Goal: Task Accomplishment & Management: Manage account settings

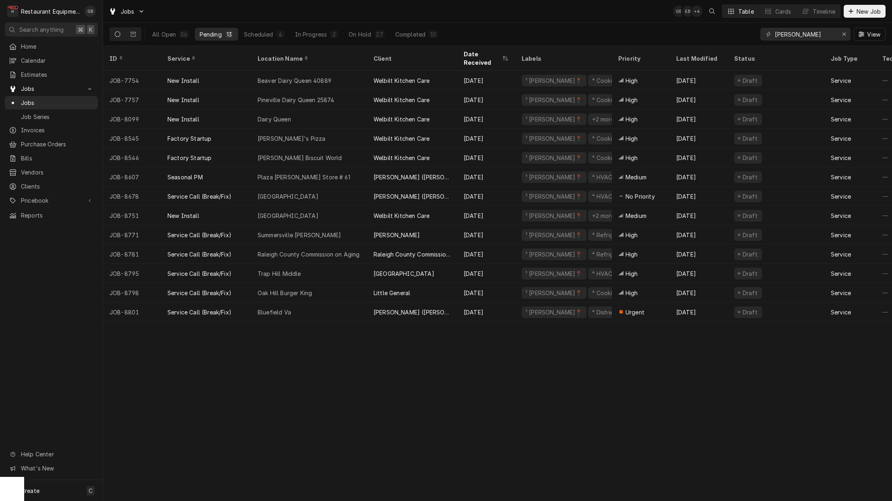
scroll to position [0, 0]
click at [844, 35] on icon "Erase input" at bounding box center [843, 34] width 3 height 3
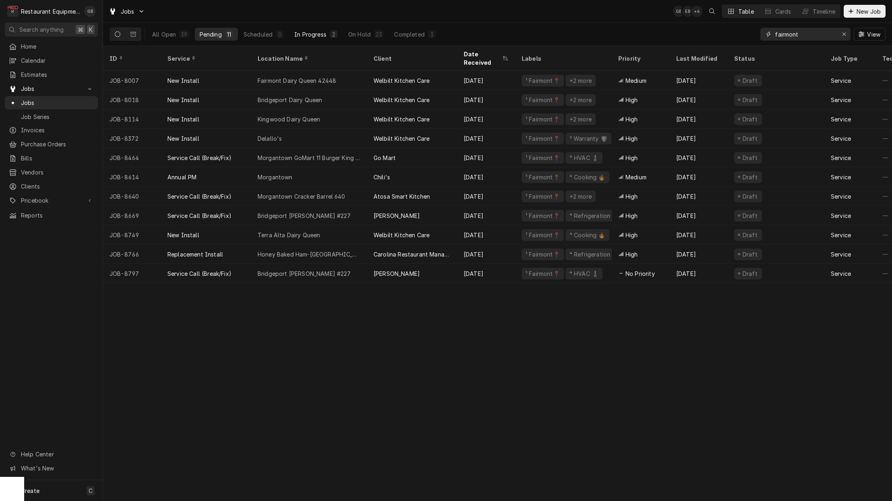
type input "fairmont"
click at [327, 36] on button "In Progress 2" at bounding box center [315, 34] width 53 height 13
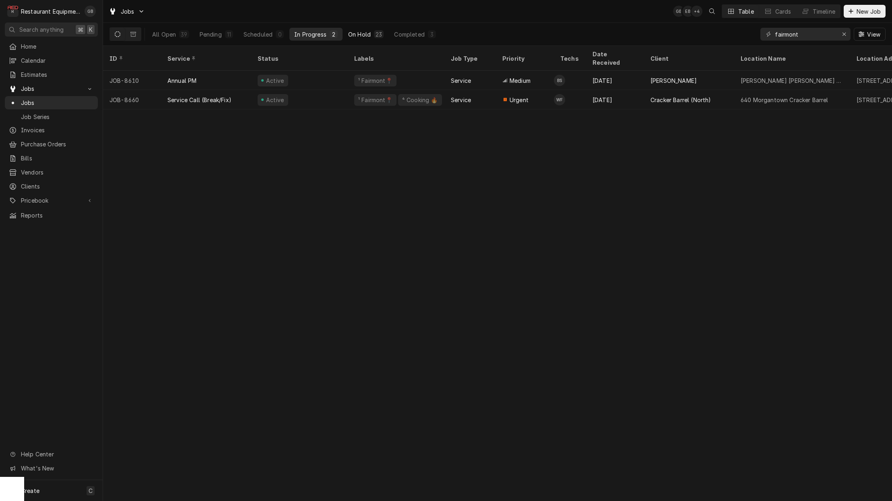
click at [363, 31] on div "On Hold" at bounding box center [359, 34] width 23 height 8
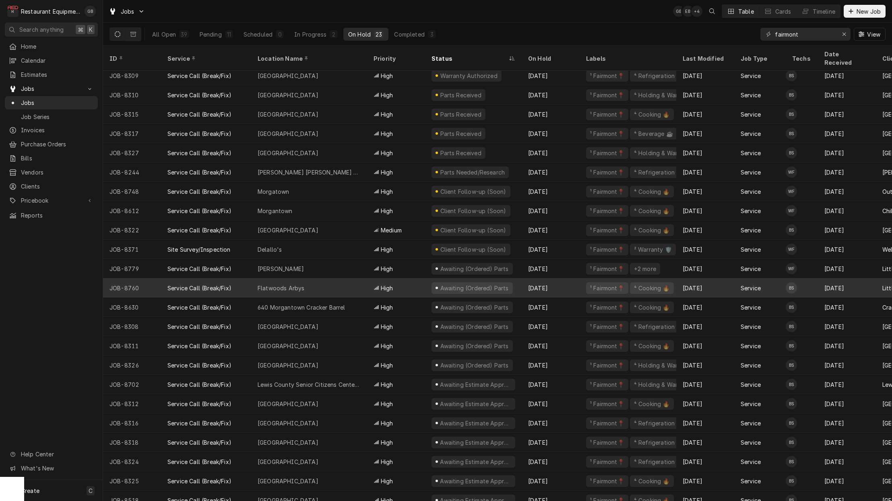
scroll to position [4, 0]
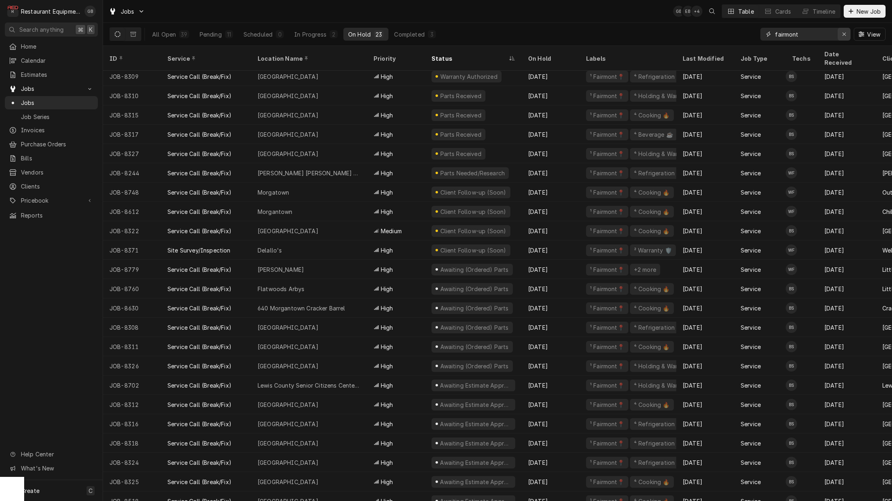
click at [844, 32] on icon "Erase input" at bounding box center [844, 34] width 4 height 6
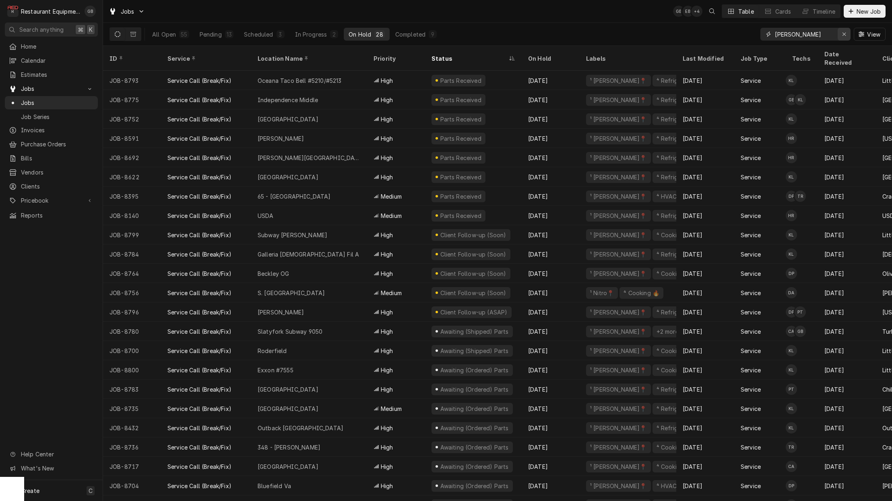
type input "[PERSON_NAME]"
click at [842, 33] on icon "Erase input" at bounding box center [844, 34] width 4 height 6
click at [842, 33] on input "Dynamic Content Wrapper" at bounding box center [813, 34] width 76 height 13
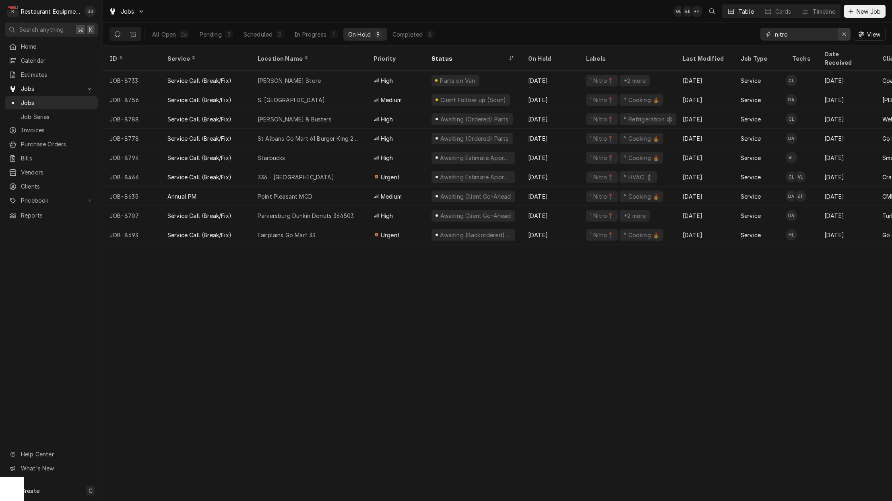
type input "nitro"
click at [843, 34] on icon "Erase input" at bounding box center [844, 34] width 4 height 6
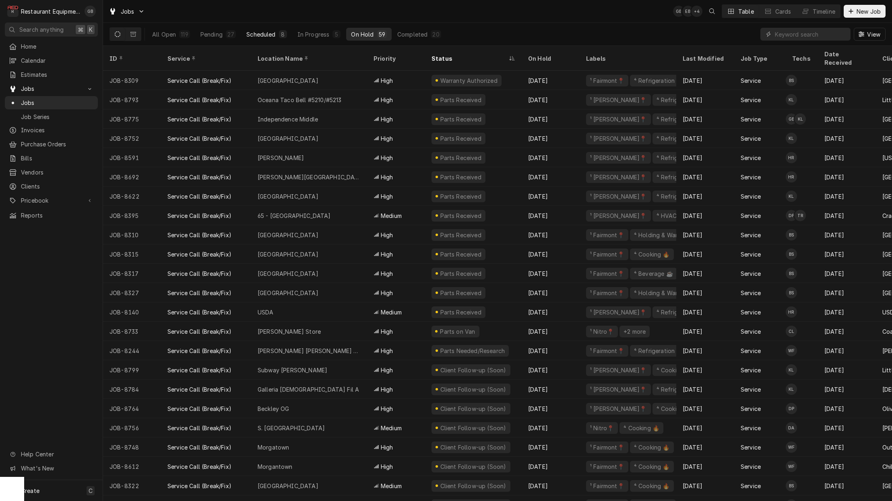
click at [256, 34] on div "Scheduled" at bounding box center [260, 34] width 29 height 8
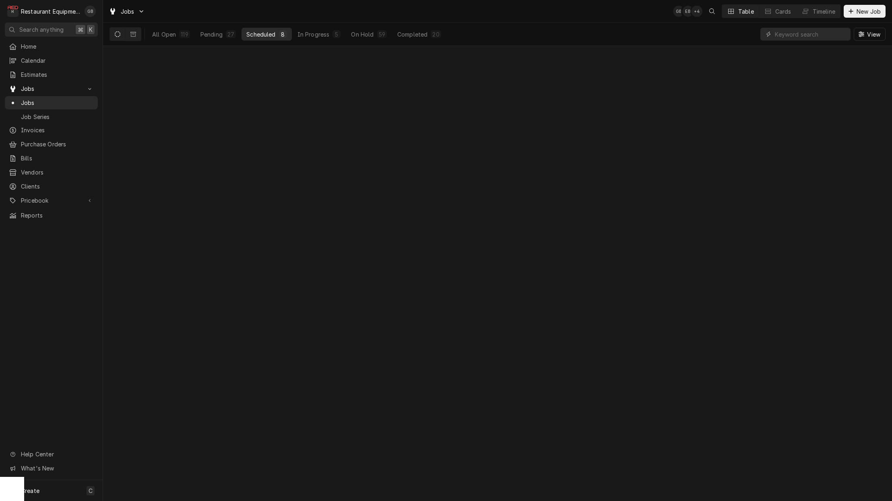
click at [257, 35] on div "Scheduled" at bounding box center [260, 34] width 29 height 8
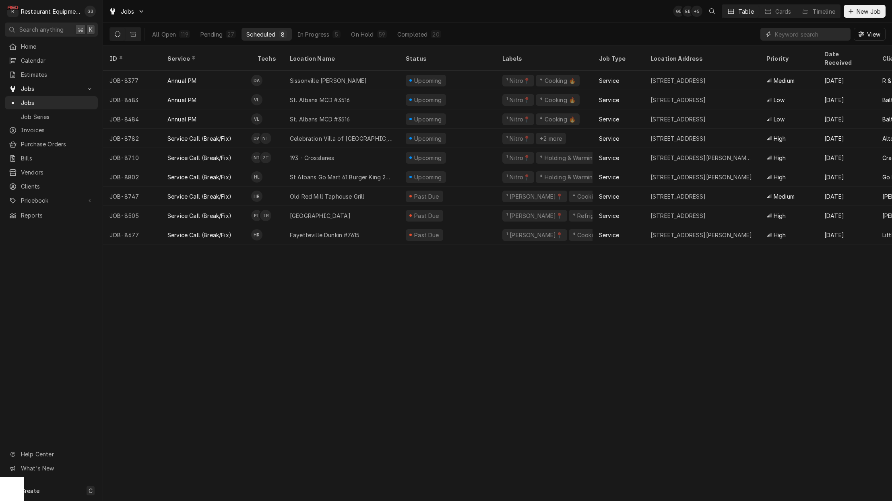
click at [800, 36] on input "Dynamic Content Wrapper" at bounding box center [811, 34] width 72 height 13
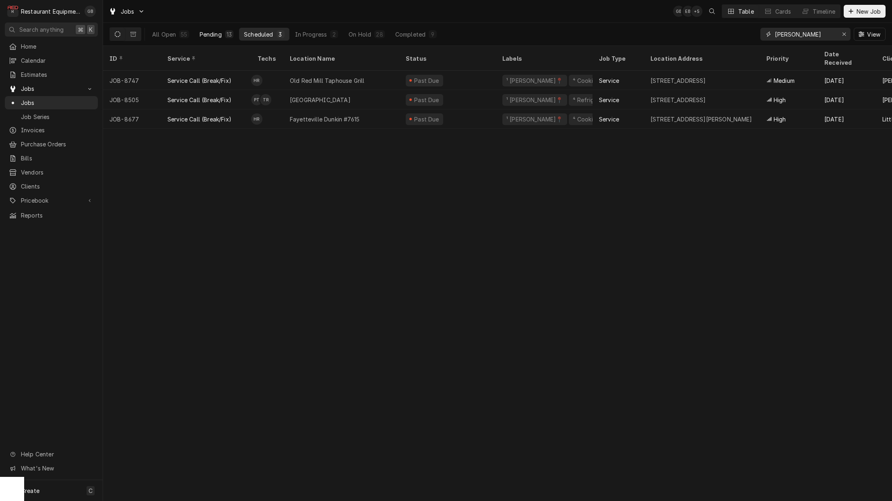
type input "[PERSON_NAME]"
click at [216, 36] on div "Pending" at bounding box center [211, 34] width 22 height 8
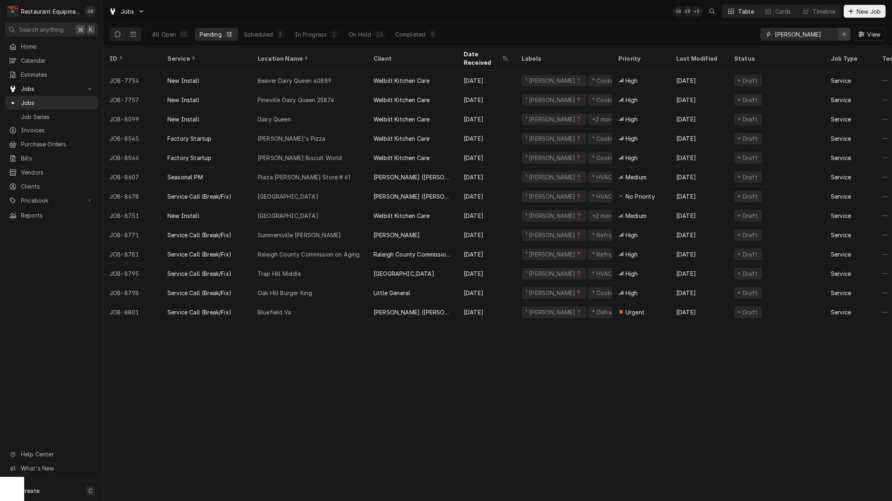
click at [840, 33] on div "Erase input" at bounding box center [844, 34] width 8 height 8
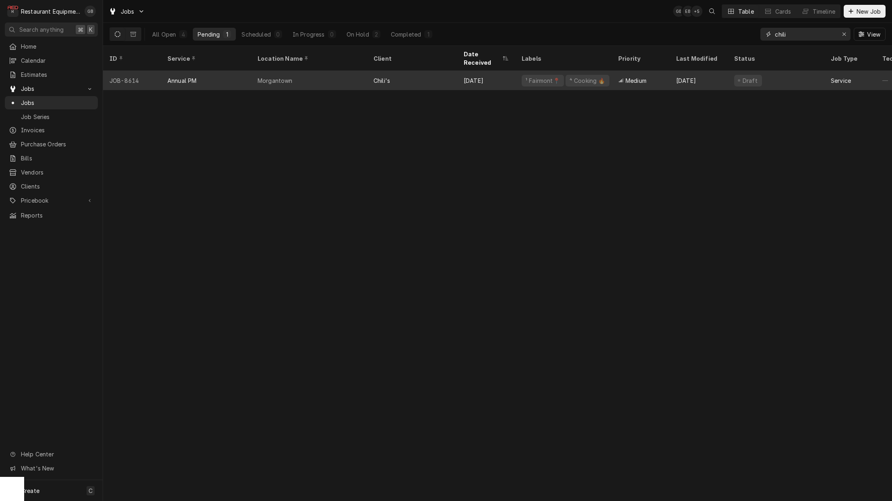
type input "chili"
click at [423, 71] on div "Chili's" at bounding box center [412, 80] width 90 height 19
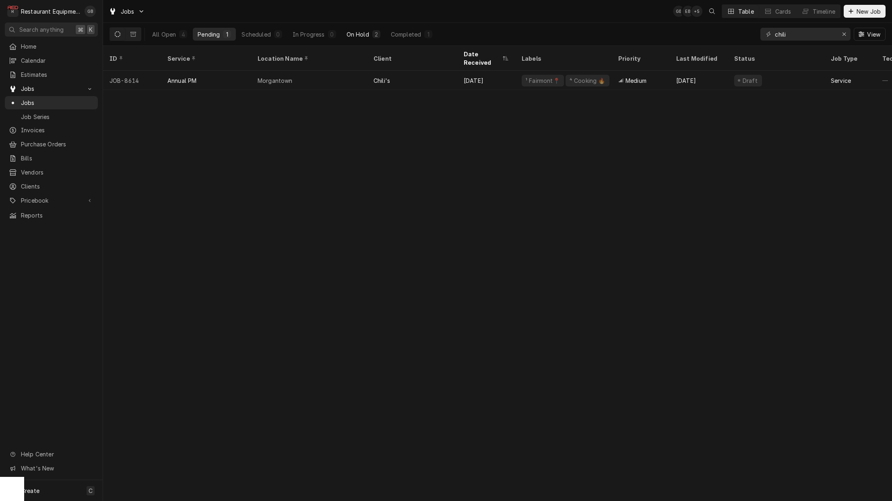
click at [358, 37] on div "On Hold" at bounding box center [357, 34] width 23 height 8
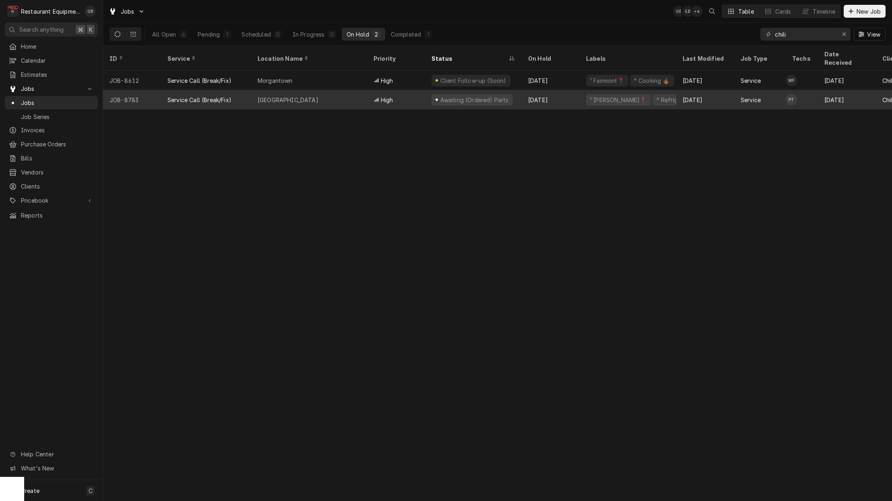
click at [333, 92] on div "Princeton" at bounding box center [309, 99] width 116 height 19
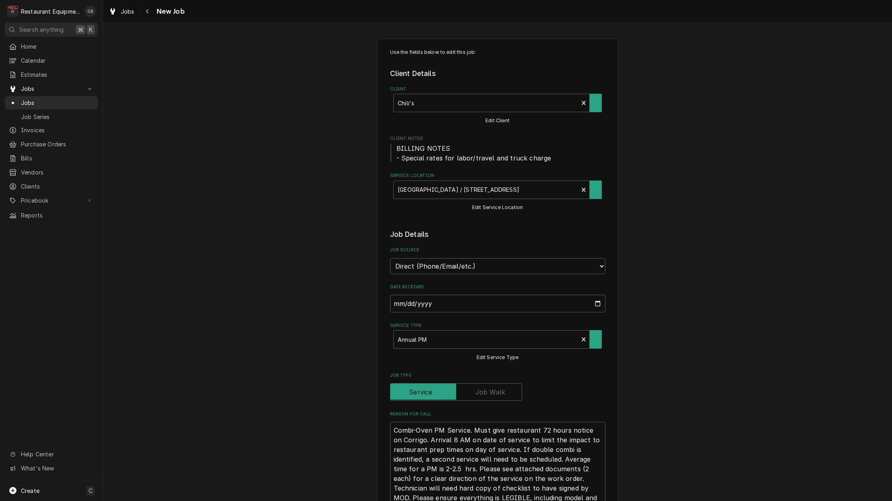
type textarea "x"
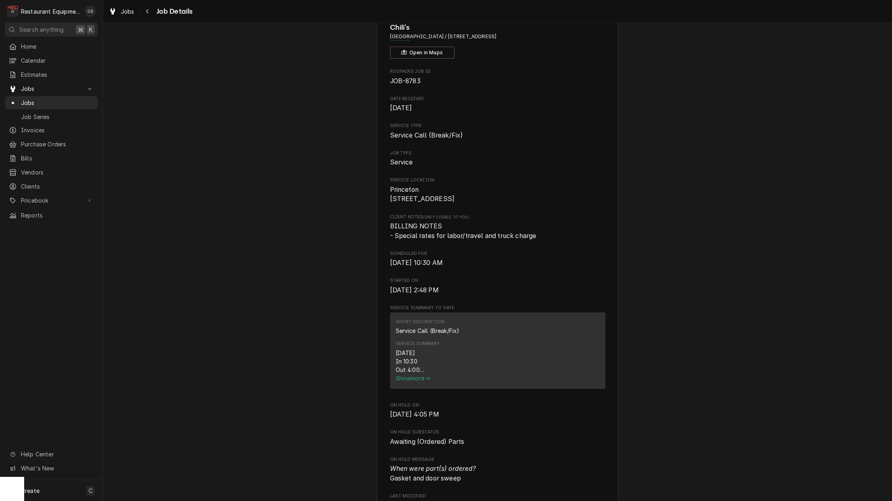
scroll to position [44, 0]
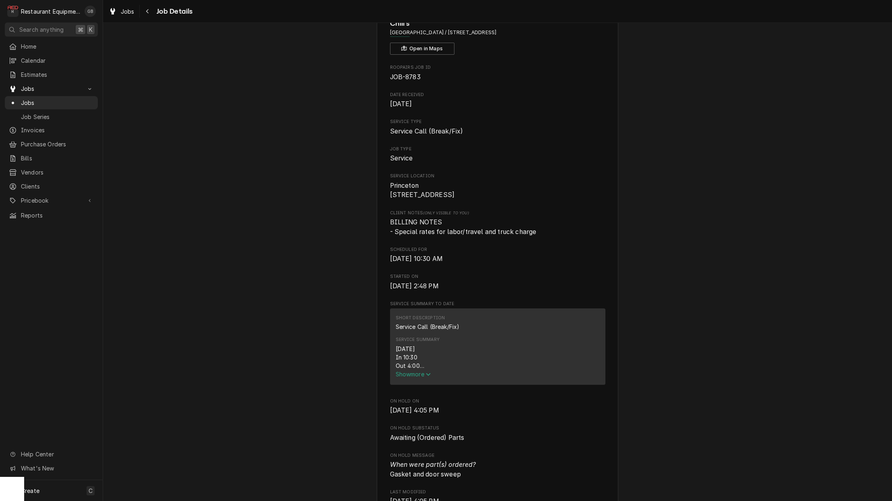
click at [414, 378] on span "Show more" at bounding box center [413, 374] width 35 height 7
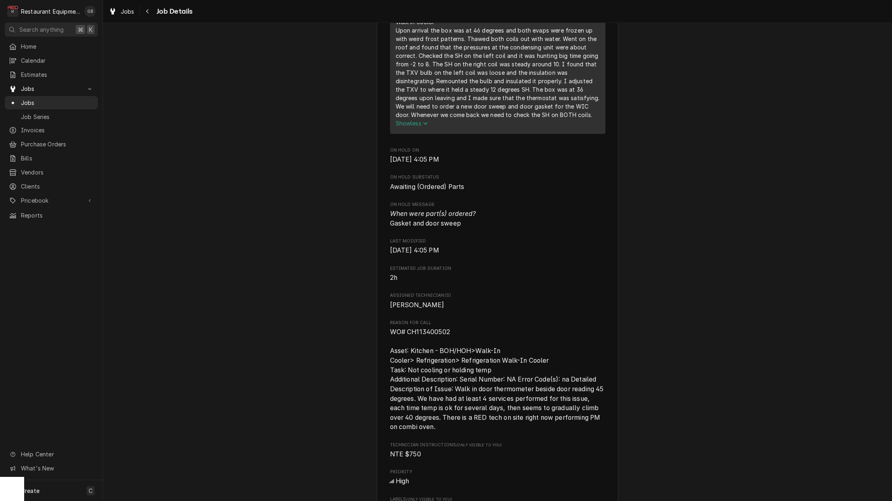
scroll to position [412, 0]
click at [146, 13] on icon "Navigate back" at bounding box center [148, 11] width 4 height 6
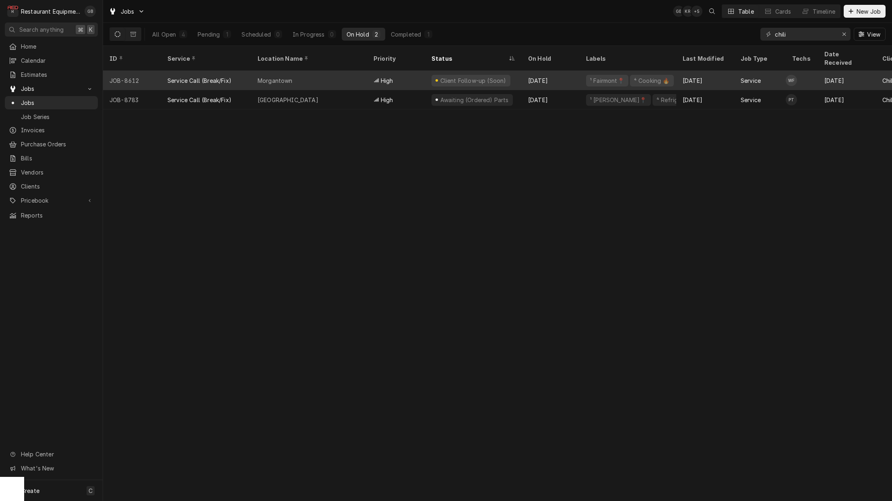
click at [452, 76] on div "Client Follow-up (Soon)" at bounding box center [473, 80] width 68 height 8
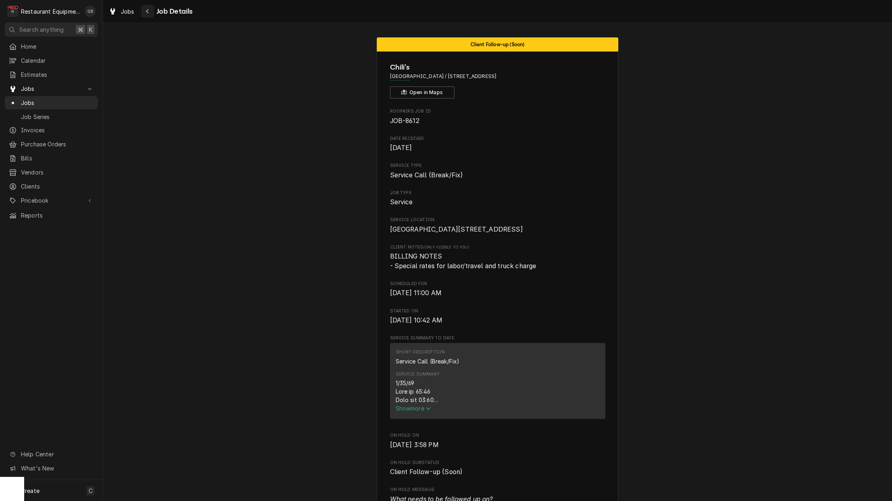
click at [144, 17] on button "Navigate back" at bounding box center [147, 11] width 13 height 13
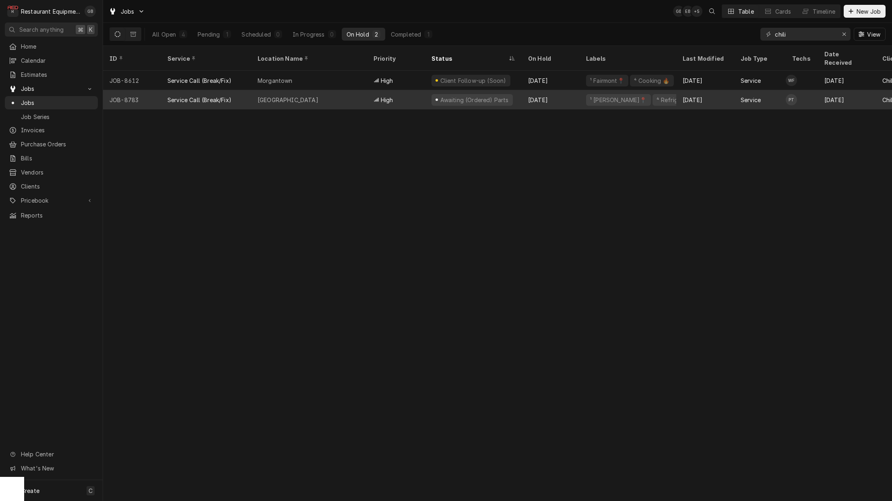
click at [324, 90] on div "Princeton" at bounding box center [309, 99] width 116 height 19
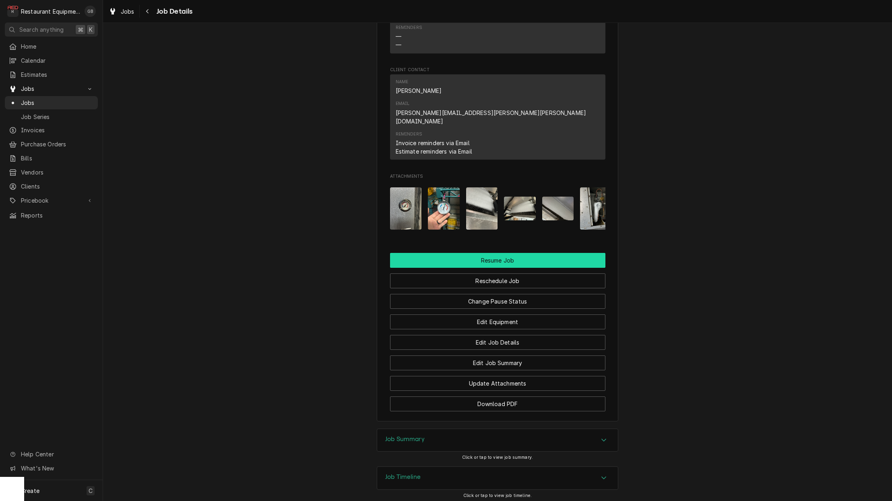
scroll to position [923, 0]
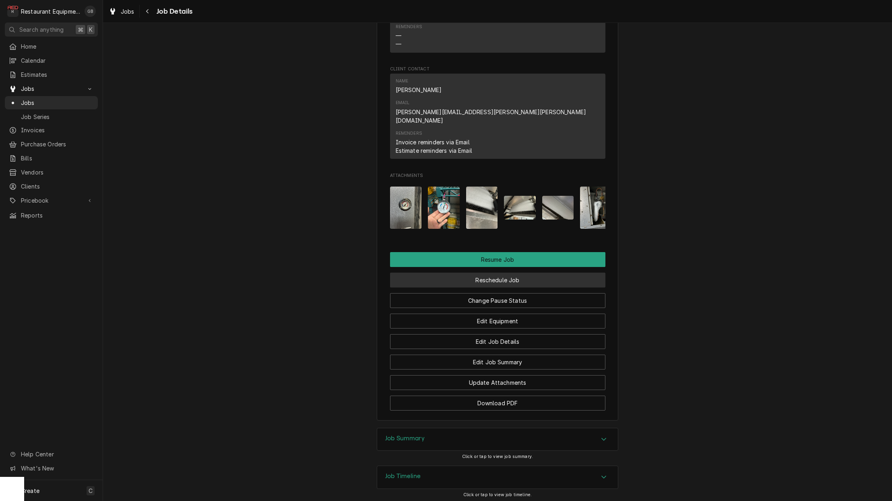
click at [501, 273] on button "Reschedule Job" at bounding box center [497, 280] width 215 height 15
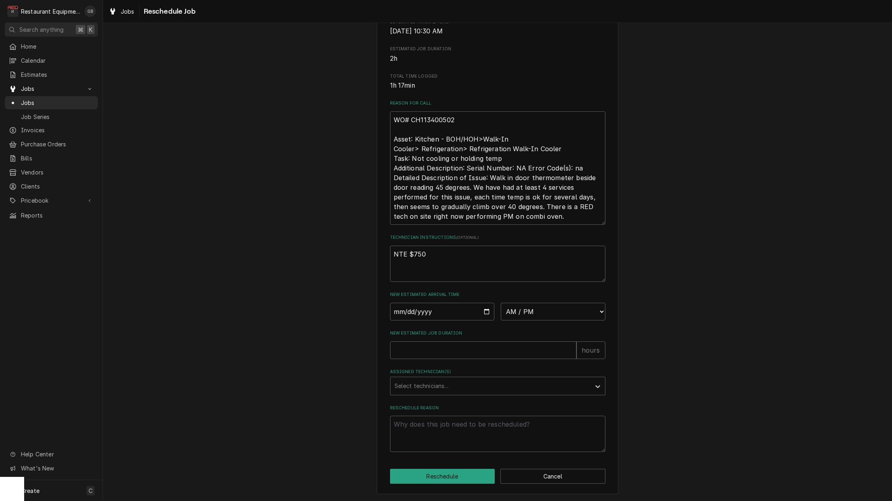
scroll to position [171, 0]
click at [411, 315] on input "Date" at bounding box center [442, 312] width 105 height 18
type input "2025-09-05"
type textarea "x"
select select "11:45:00"
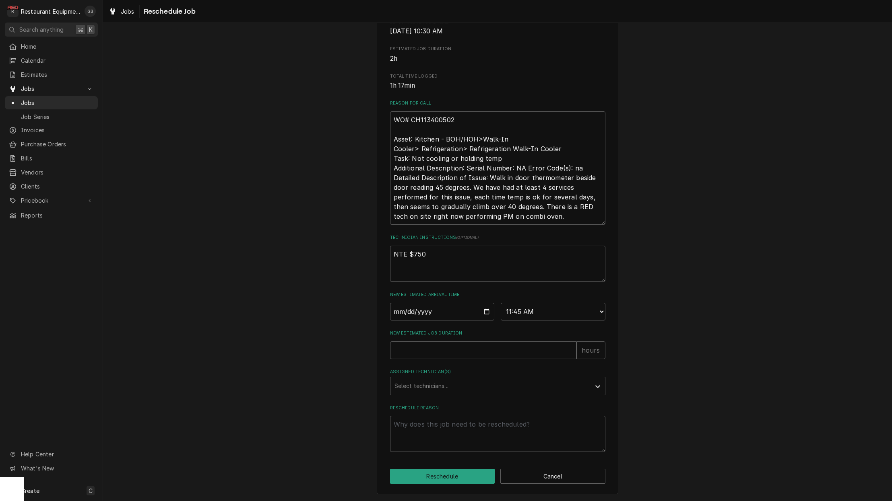
drag, startPoint x: 378, startPoint y: 347, endPoint x: 403, endPoint y: 348, distance: 25.0
click at [383, 347] on div "Please provide some additional details to reschedule this job. Roopairs Job ID …" at bounding box center [497, 183] width 241 height 624
click at [405, 348] on input "New Estimated Job Duration" at bounding box center [483, 351] width 186 height 18
type textarea "x"
type input "2"
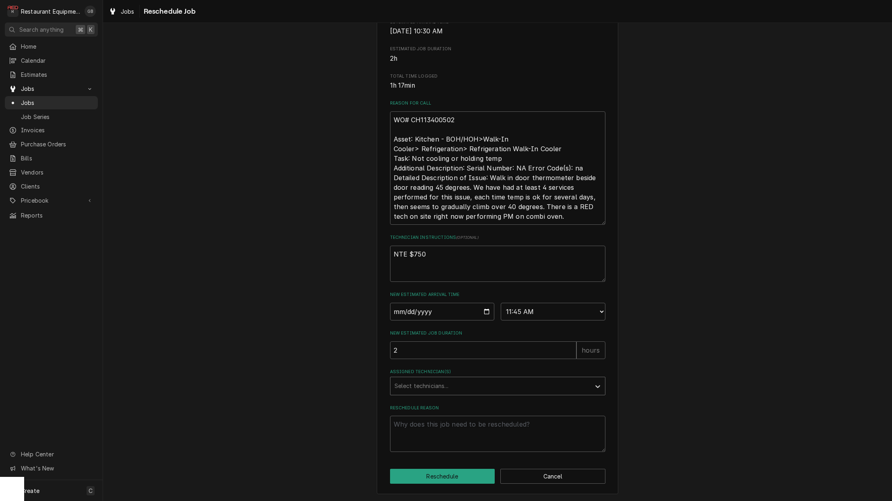
click at [428, 386] on div "Select technicians..." at bounding box center [490, 386] width 192 height 8
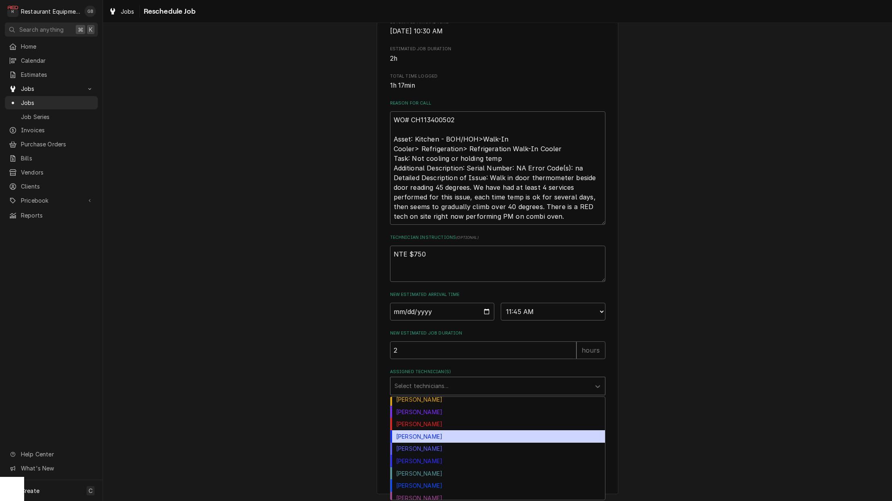
scroll to position [103, 0]
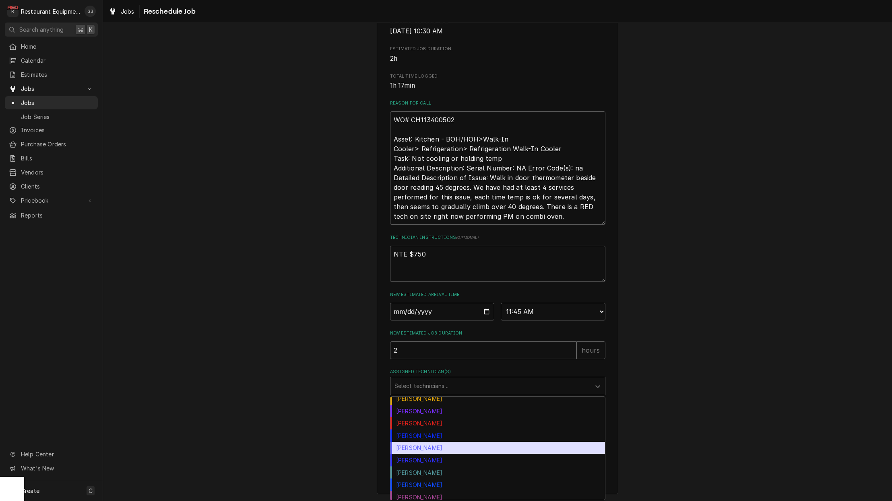
click at [418, 453] on div "Paxton Turner" at bounding box center [497, 448] width 214 height 12
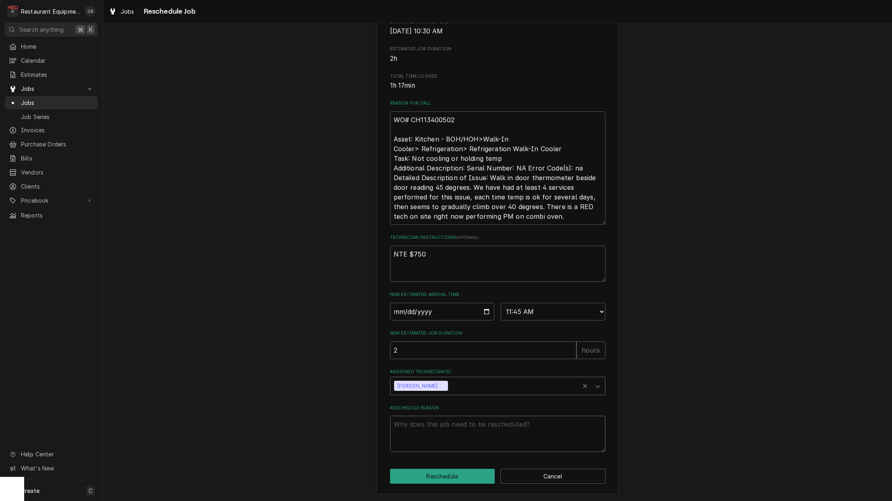
click at [415, 432] on textarea "Reschedule Reason" at bounding box center [497, 434] width 215 height 36
type textarea "x"
type textarea "f"
type textarea "x"
type textarea "fo"
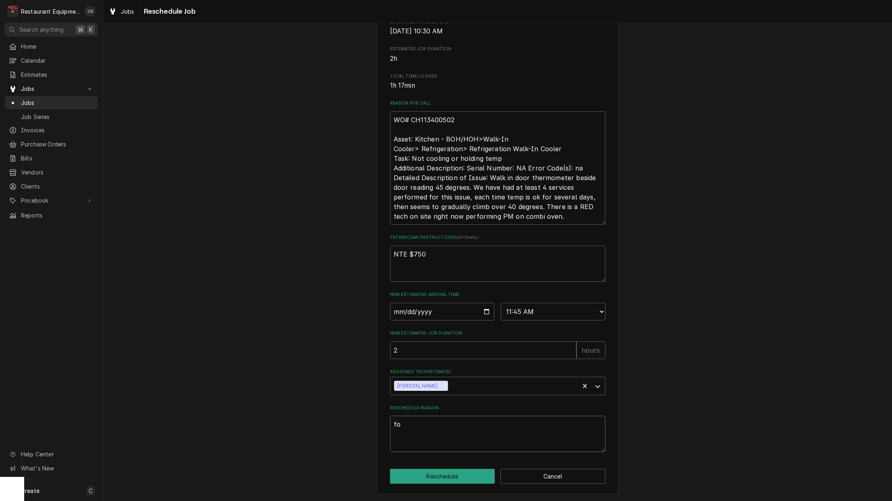
type textarea "x"
type textarea "fol"
type textarea "x"
type textarea "foll"
type textarea "x"
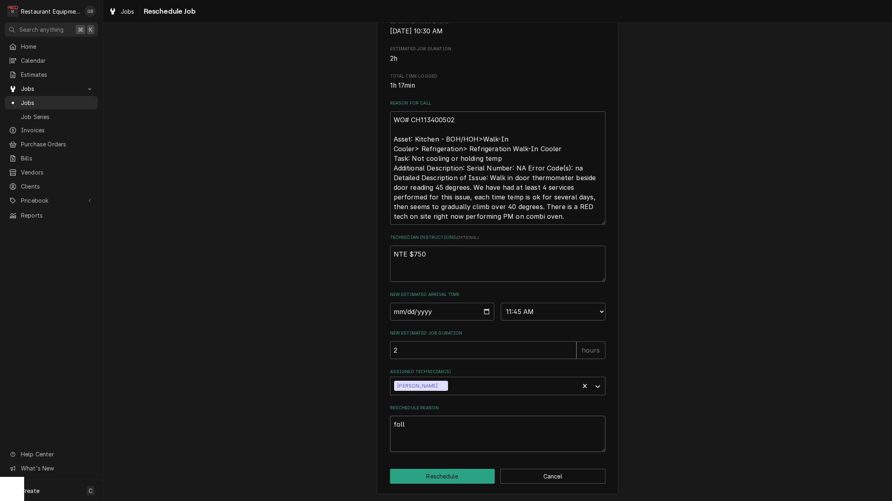
type textarea "follo"
type textarea "x"
type textarea "follow"
type textarea "x"
type textarea "follow"
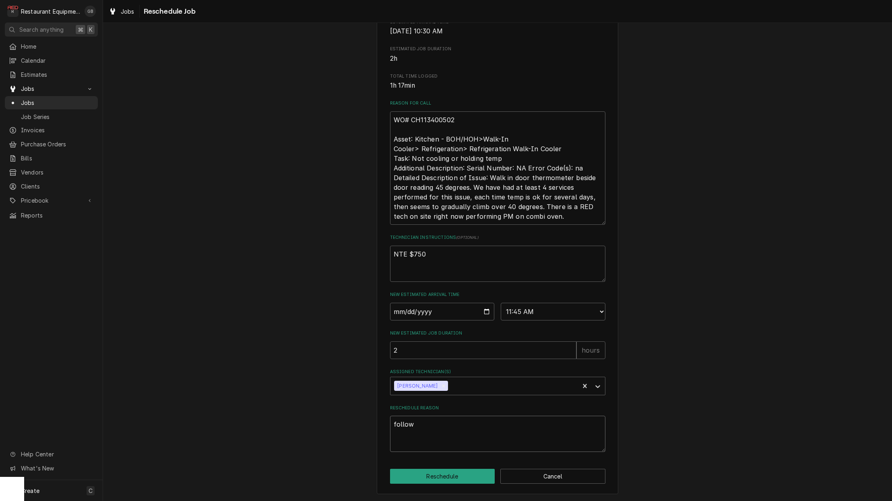
type textarea "x"
type textarea "follow u"
type textarea "x"
type textarea "follow up"
type textarea "x"
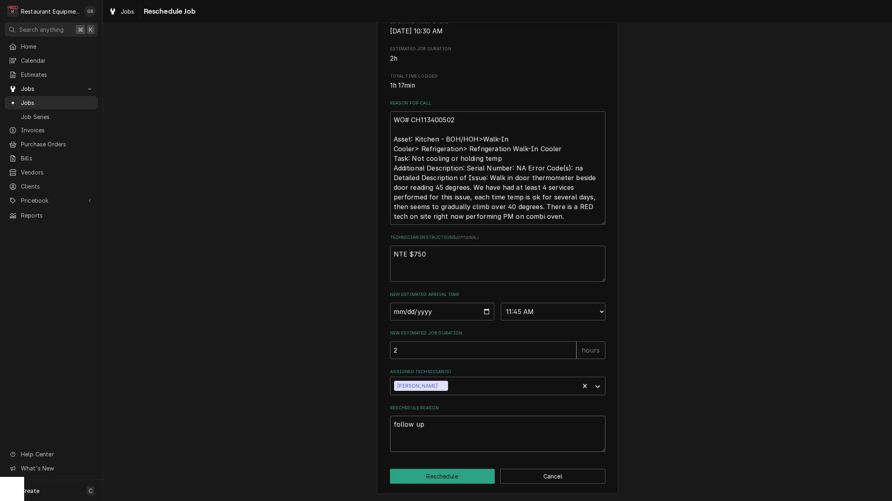
type textarea "follow up"
type textarea "x"
type textarea "follow up a"
type textarea "x"
type textarea "follow up an"
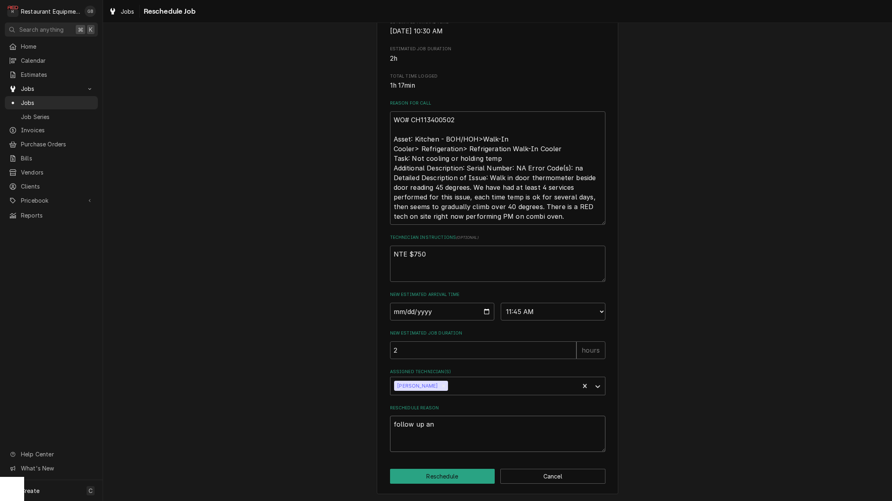
type textarea "x"
type textarea "follow up and"
type textarea "x"
type textarea "follow up and"
type textarea "x"
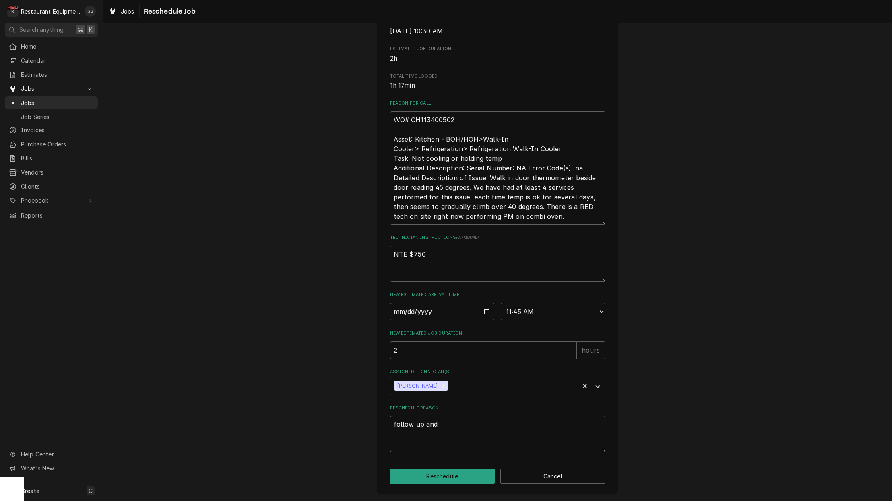
type textarea "follow up and c"
type textarea "x"
type textarea "follow up and co"
type textarea "x"
type textarea "follow up and cor"
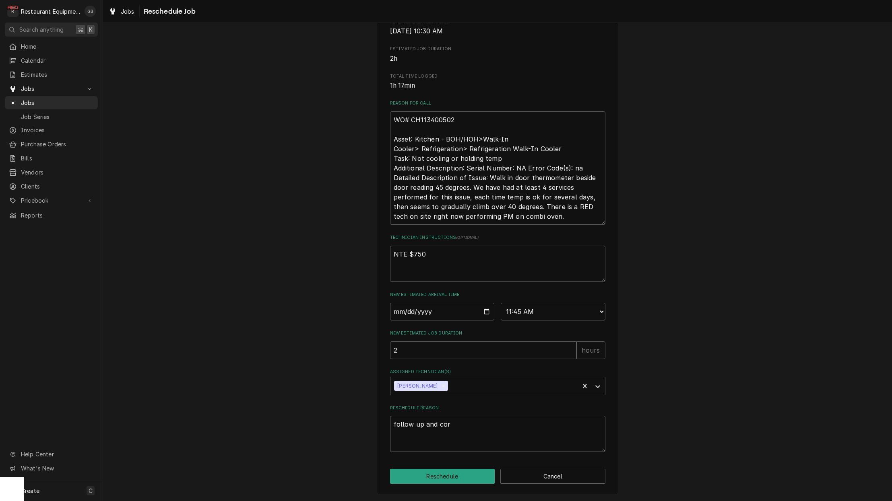
type textarea "x"
type textarea "follow up and corr"
type textarea "x"
type textarea "follow up and corre"
type textarea "x"
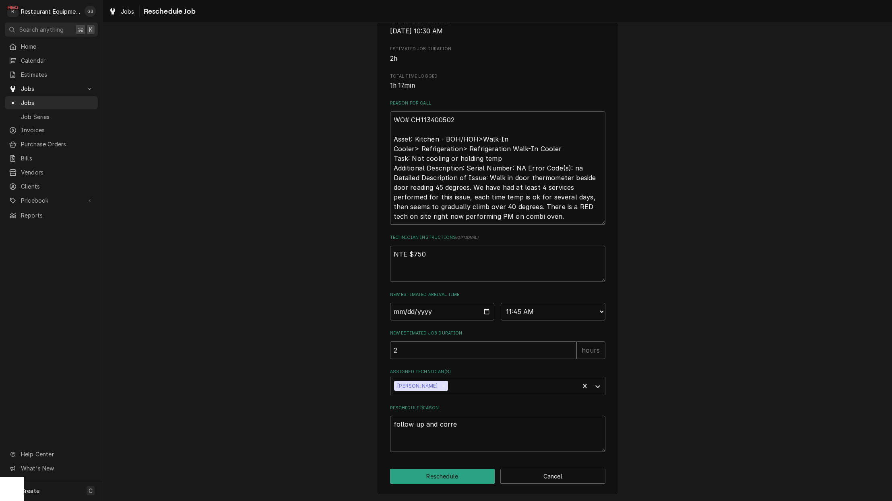
type textarea "follow up and correc"
type textarea "x"
type textarea "follow up and correct"
type textarea "x"
type textarea "follow up and correcti"
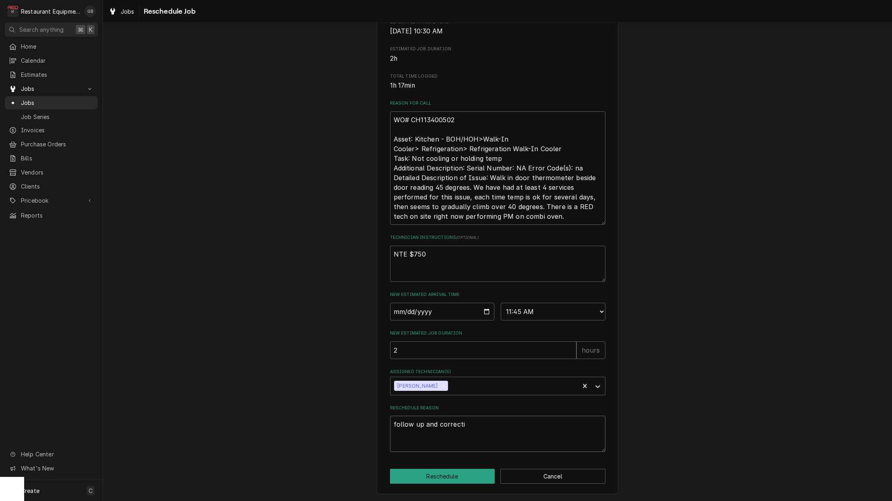
type textarea "x"
type textarea "follow up and correctiv"
type textarea "x"
type textarea "follow up and corrective"
type textarea "x"
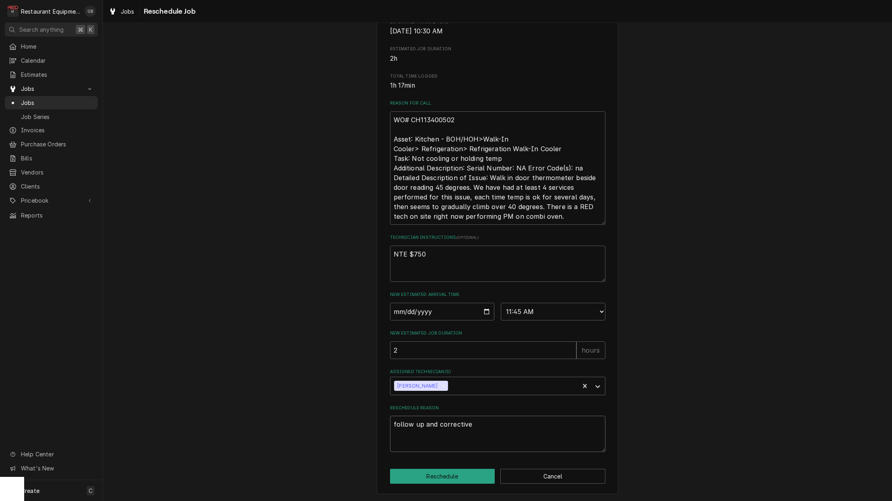
type textarea "follow up and corrective"
type textarea "x"
type textarea "follow up and corrective a"
type textarea "x"
type textarea "follow up and corrective ac"
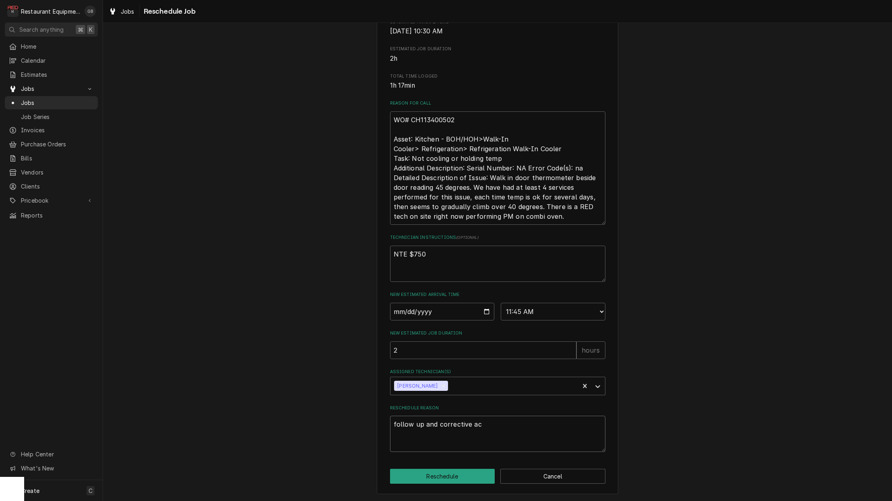
type textarea "x"
type textarea "follow up and corrective act"
type textarea "x"
type textarea "follow up and corrective acti"
type textarea "x"
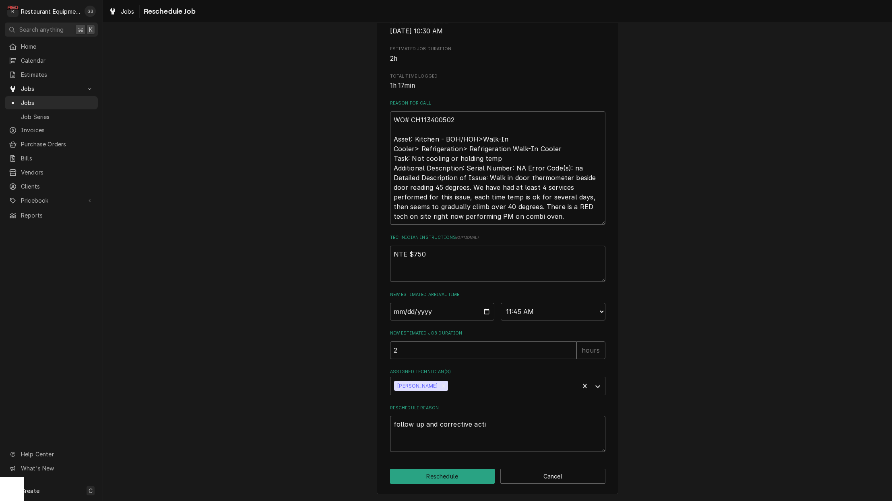
type textarea "follow up and corrective actio"
type textarea "x"
type textarea "follow up and corrective action"
type textarea "x"
type textarea "follow up and corrective action."
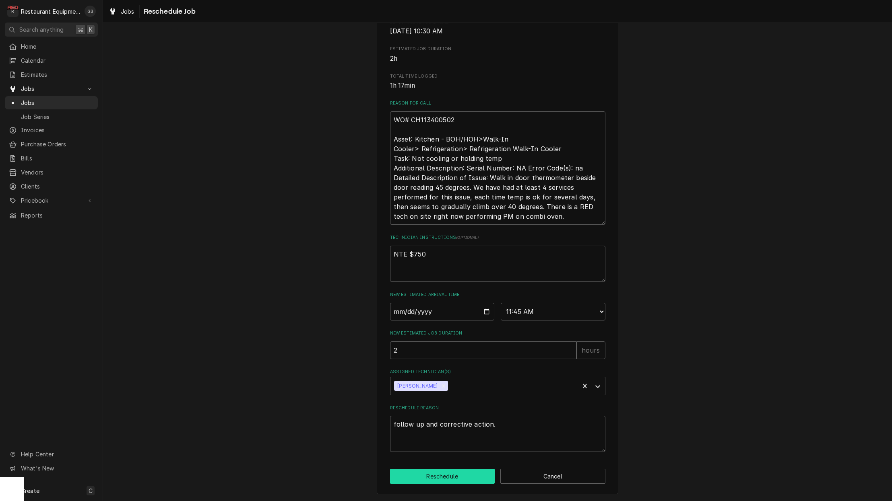
click at [436, 480] on button "Reschedule" at bounding box center [442, 476] width 105 height 15
type textarea "x"
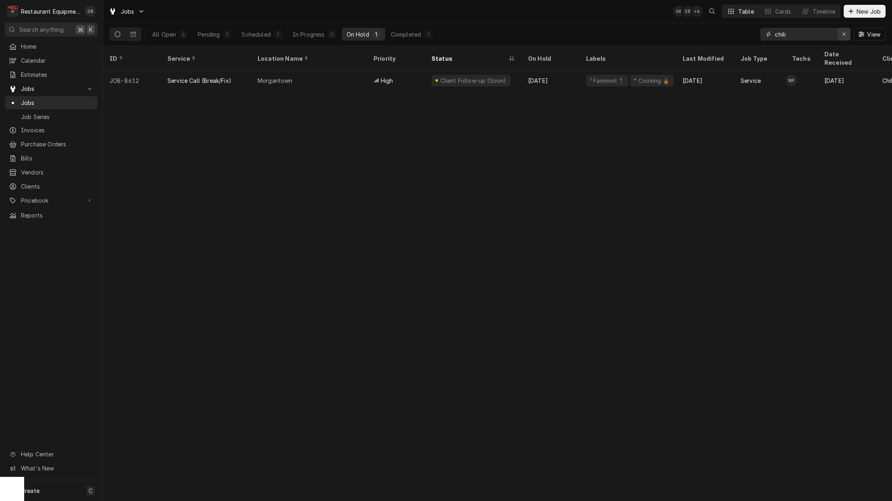
click at [841, 32] on div "Erase input" at bounding box center [844, 34] width 8 height 8
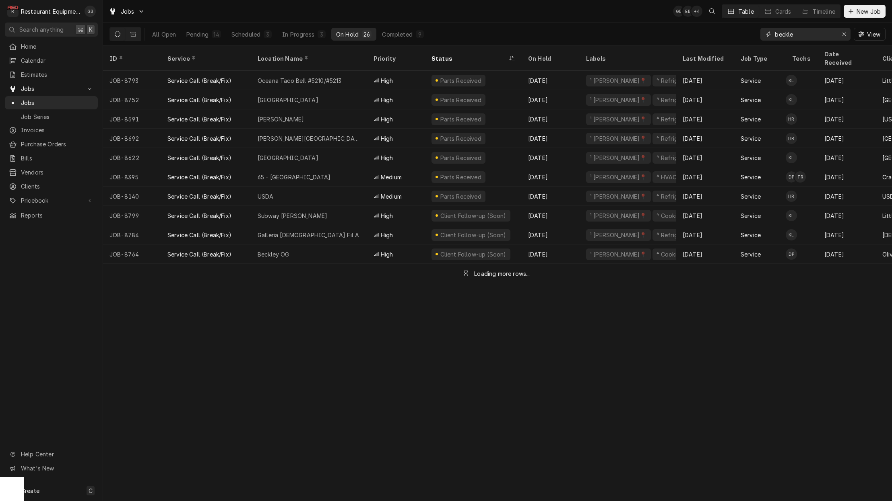
type input "[PERSON_NAME]"
